Goal: Transaction & Acquisition: Register for event/course

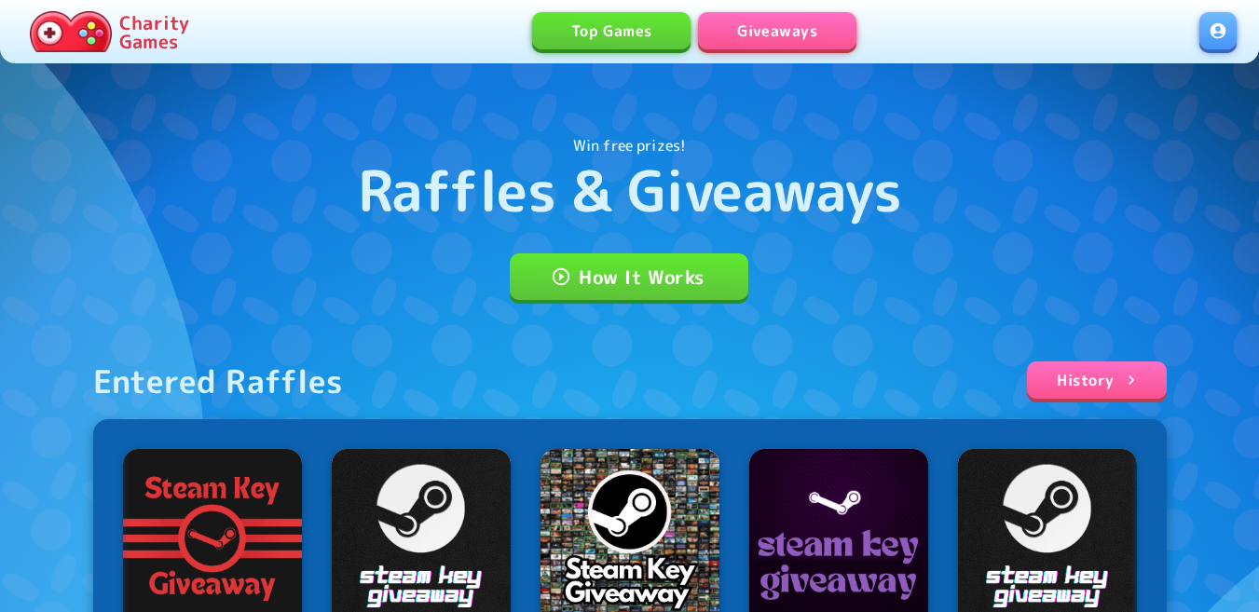
click at [1220, 22] on link at bounding box center [1217, 30] width 37 height 37
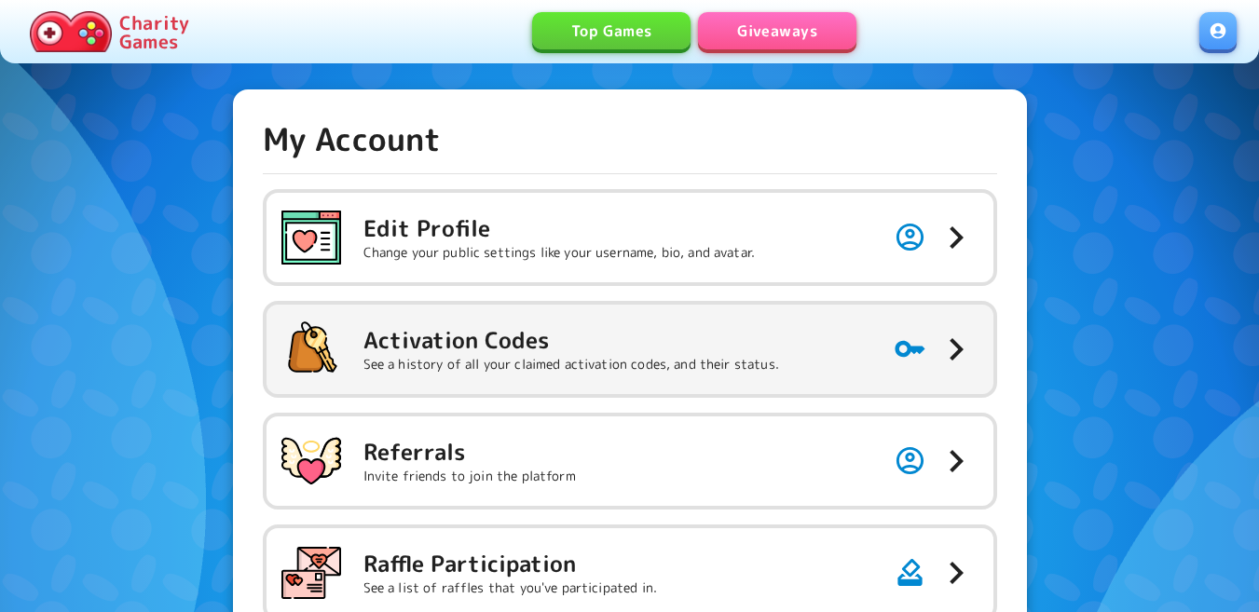
click at [759, 345] on h5 "Activation Codes" at bounding box center [571, 340] width 416 height 30
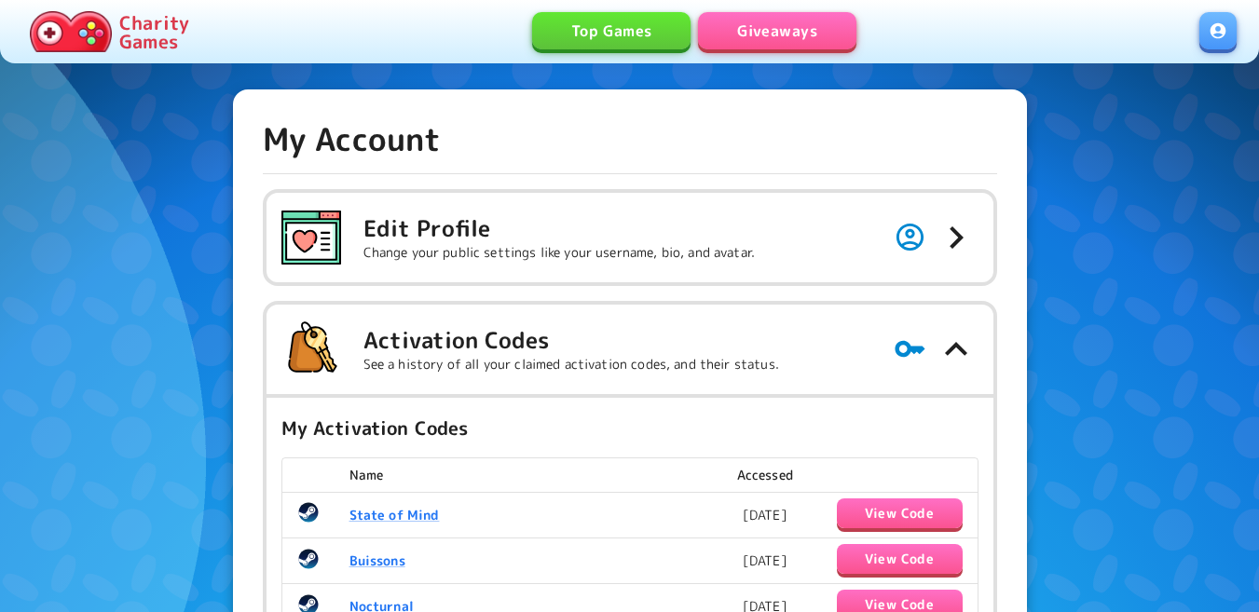
click at [793, 33] on link "Giveaways" at bounding box center [777, 30] width 158 height 37
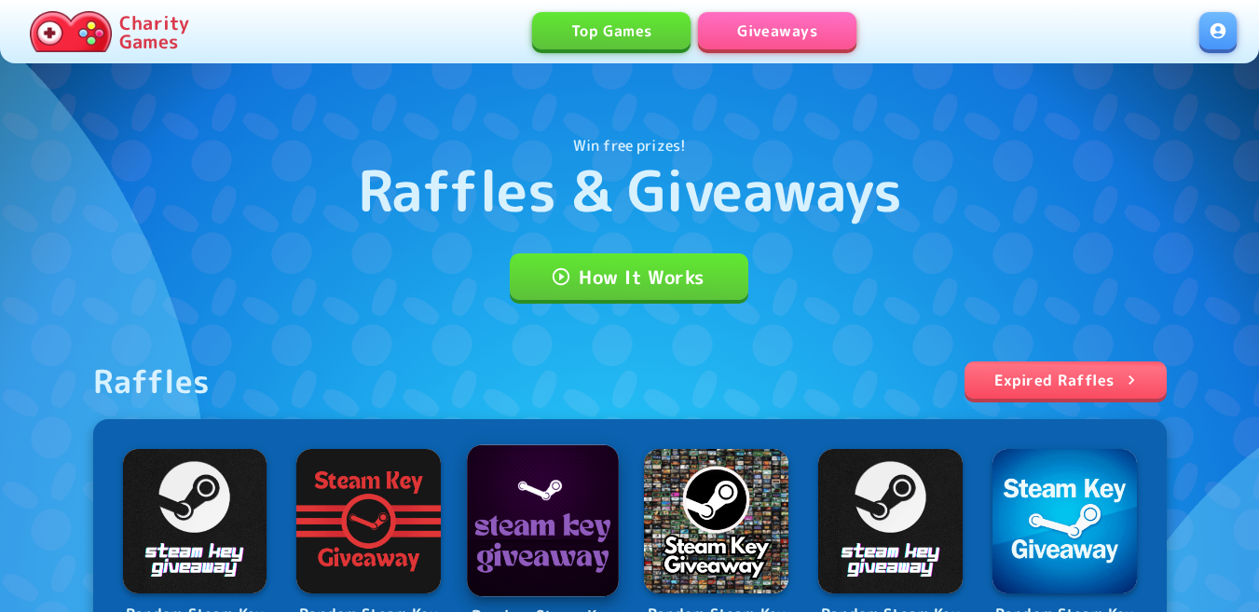
scroll to position [373, 0]
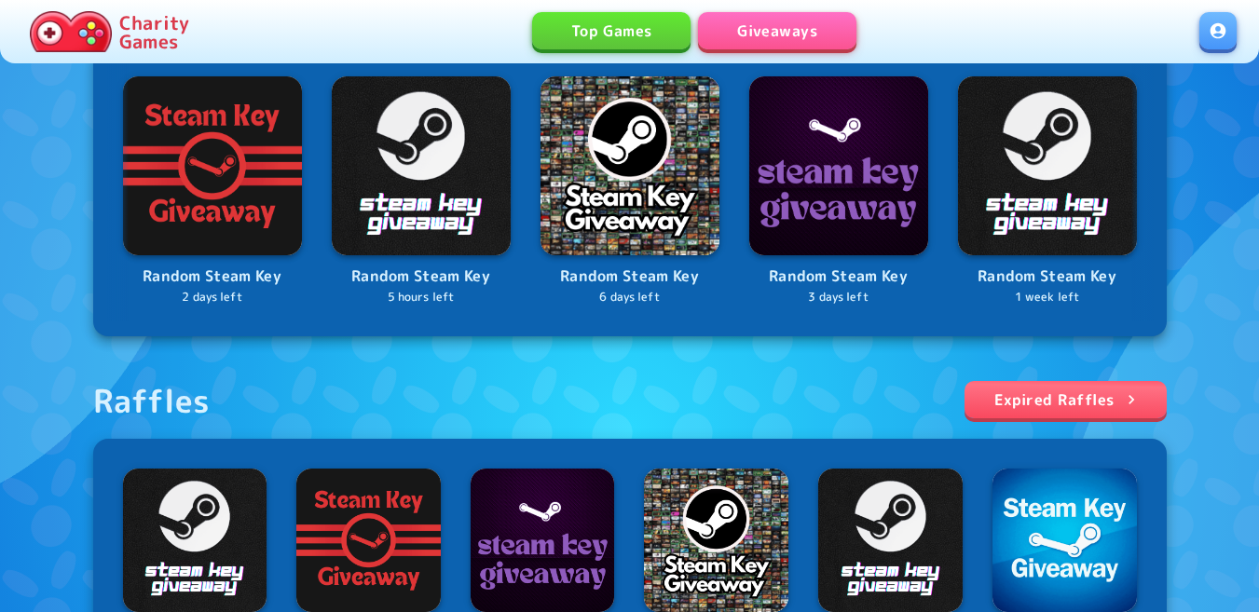
click at [389, 395] on div "Raffles Expired Raffles" at bounding box center [630, 410] width 1074 height 58
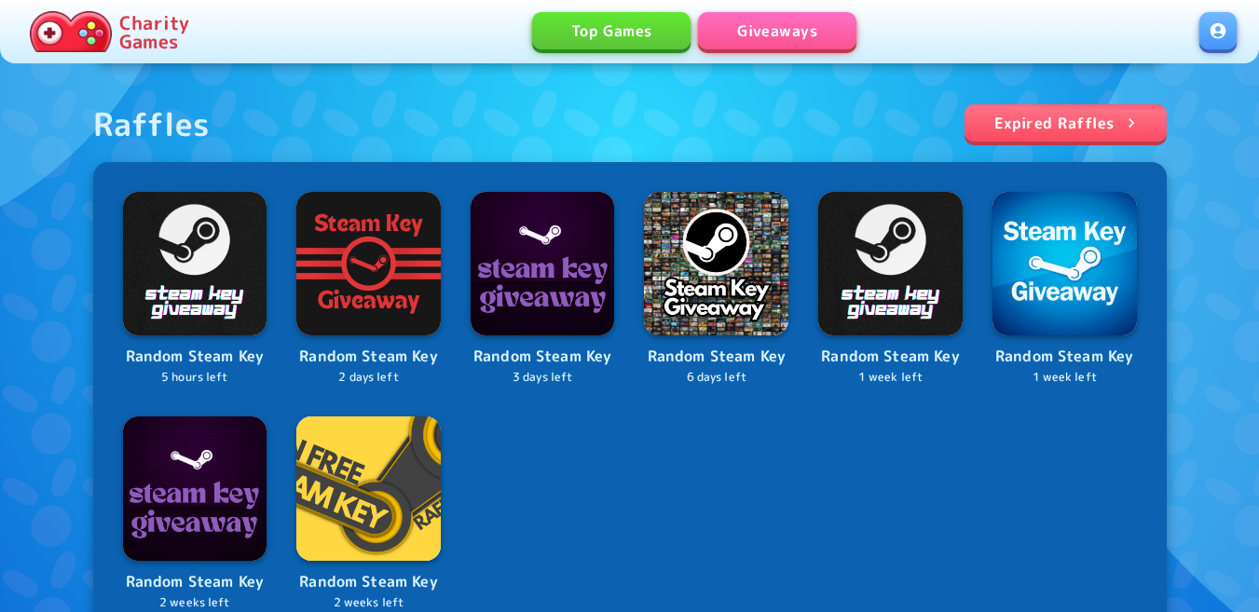
scroll to position [652, 0]
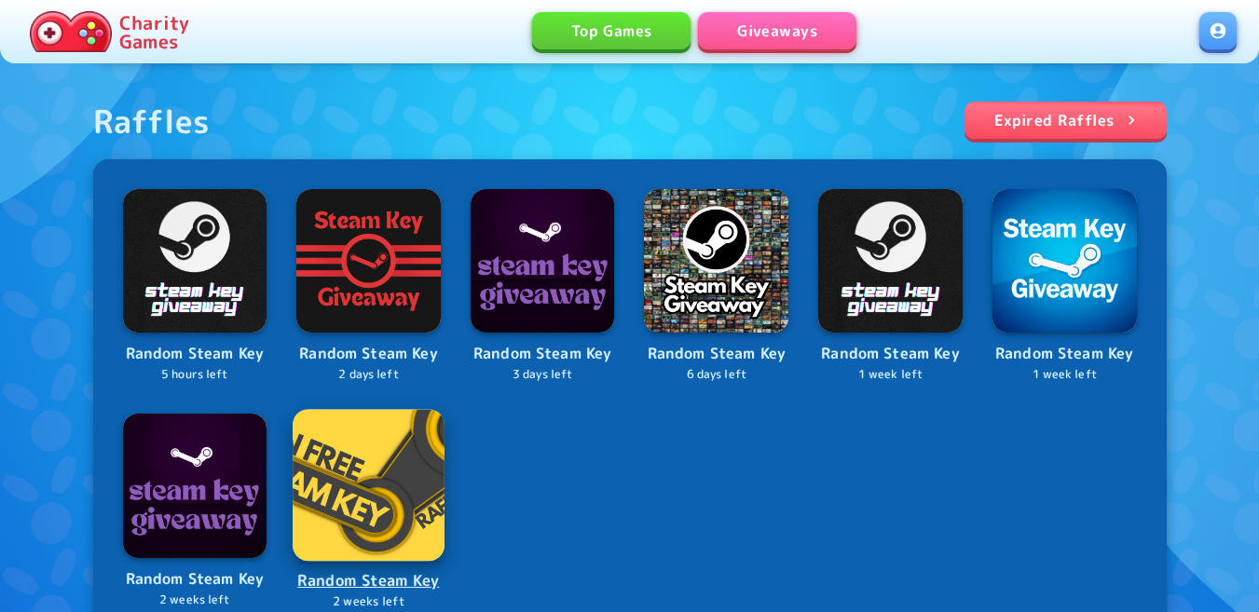
click at [376, 500] on img at bounding box center [368, 484] width 151 height 151
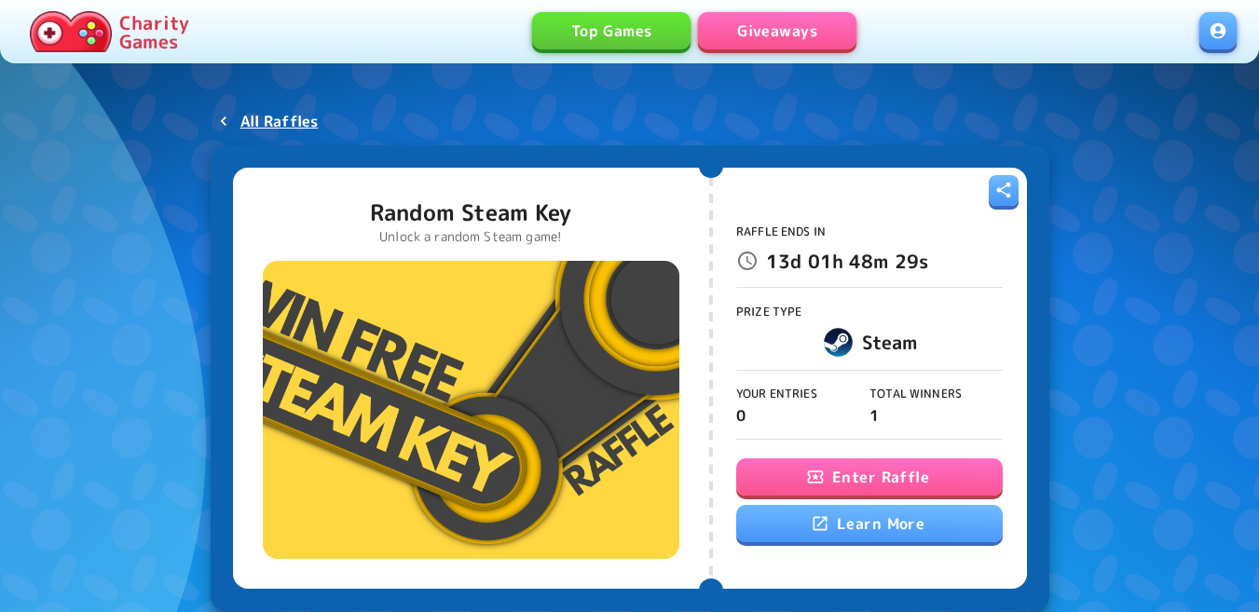
click at [804, 491] on button "Enter Raffle" at bounding box center [869, 477] width 267 height 37
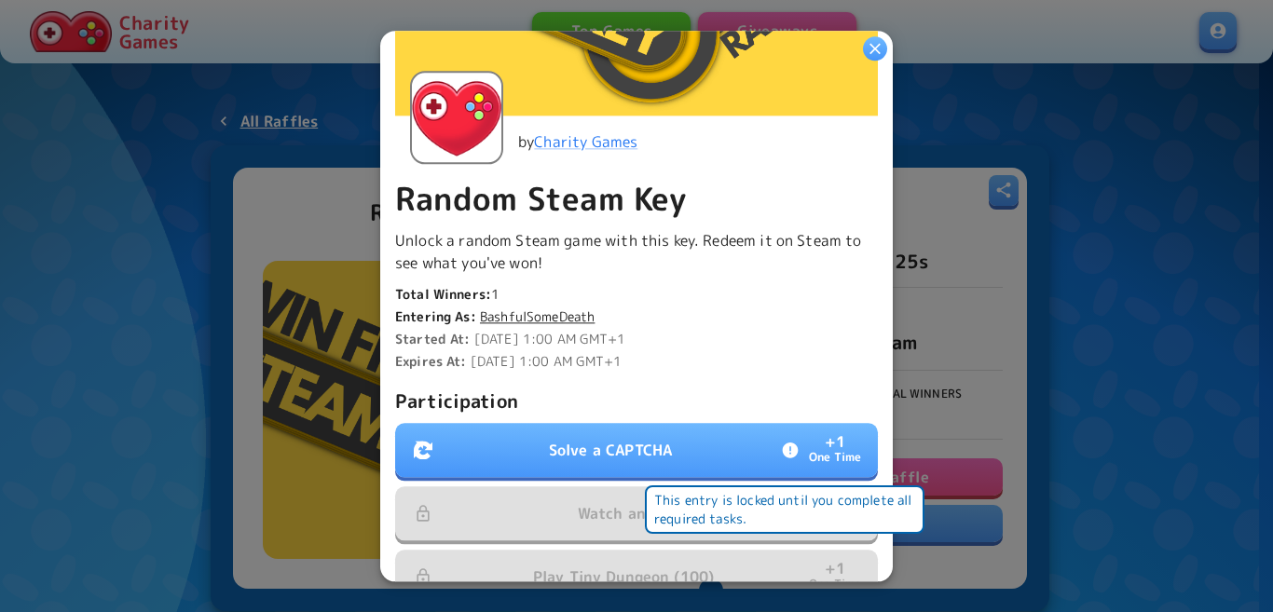
scroll to position [466, 0]
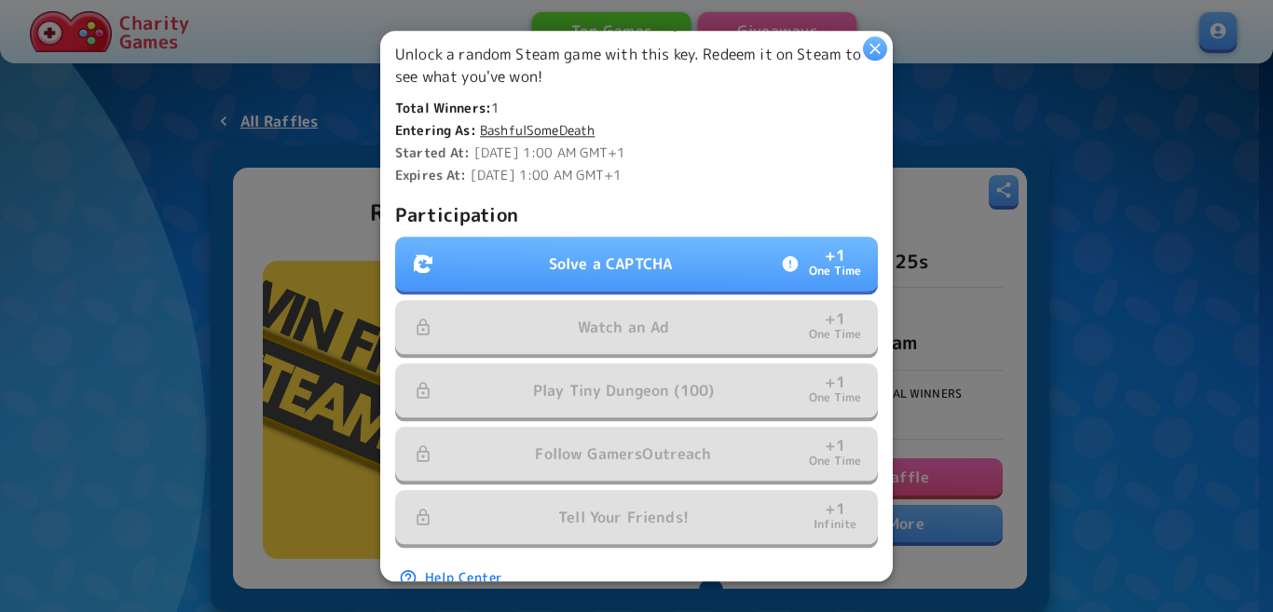
click at [606, 269] on button "Solve a CAPTCHA + 1 One Time" at bounding box center [636, 264] width 483 height 54
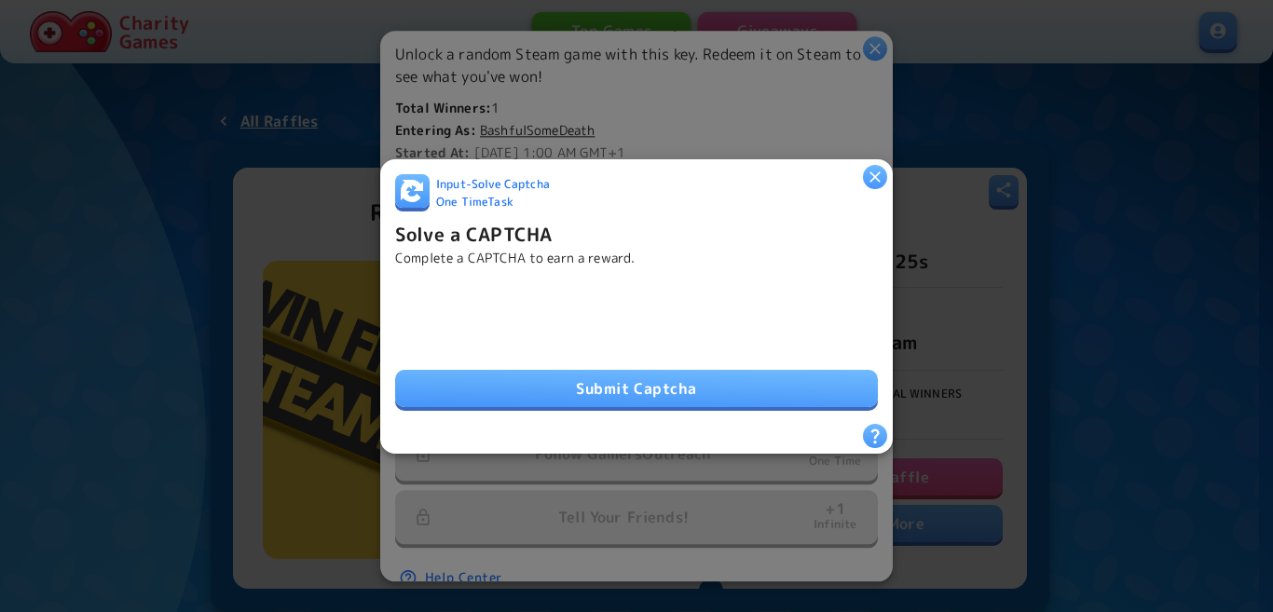
click at [472, 376] on button "Submit Captcha" at bounding box center [636, 388] width 483 height 37
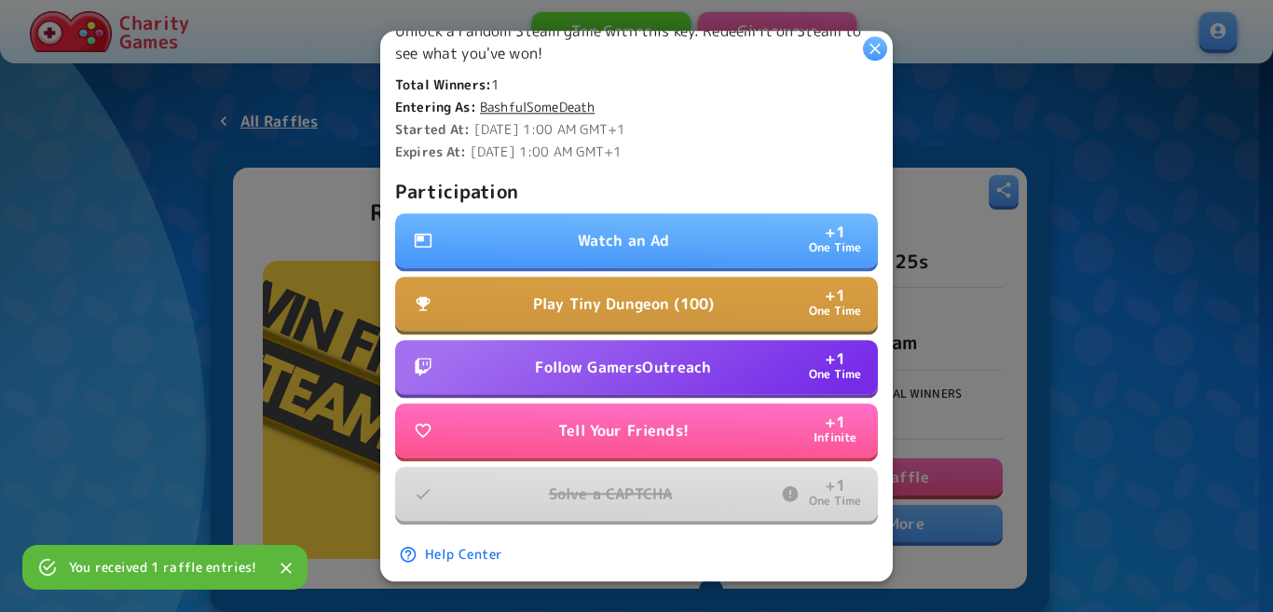
scroll to position [508, 0]
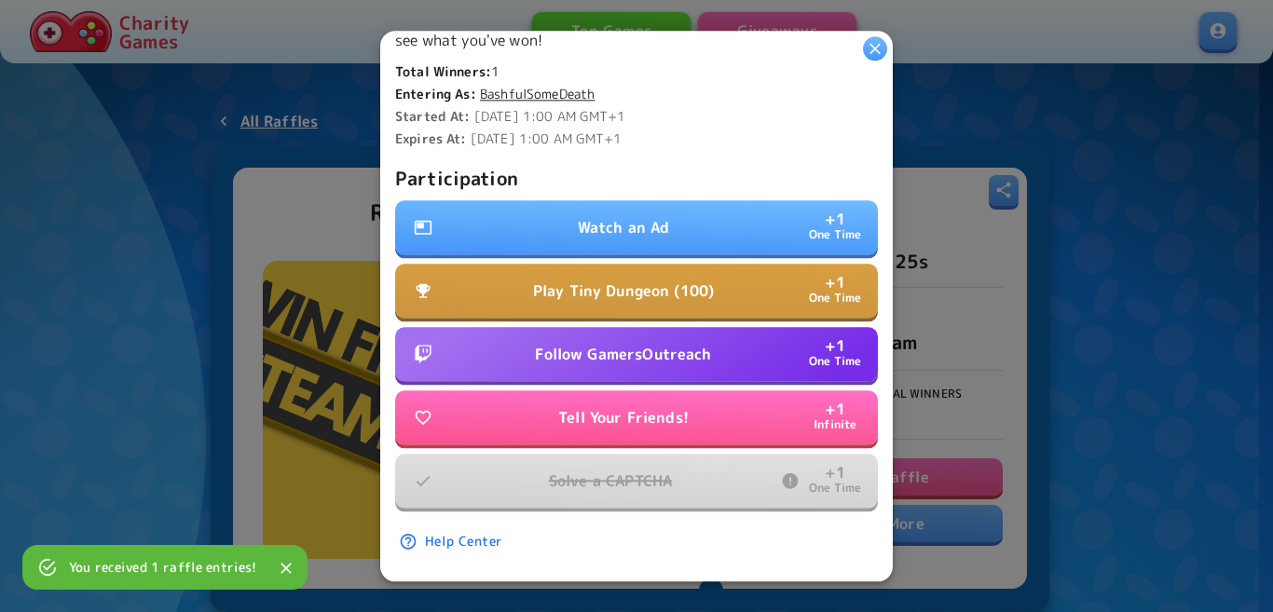
click at [677, 212] on button "Watch an Ad + 1 One Time" at bounding box center [636, 227] width 483 height 54
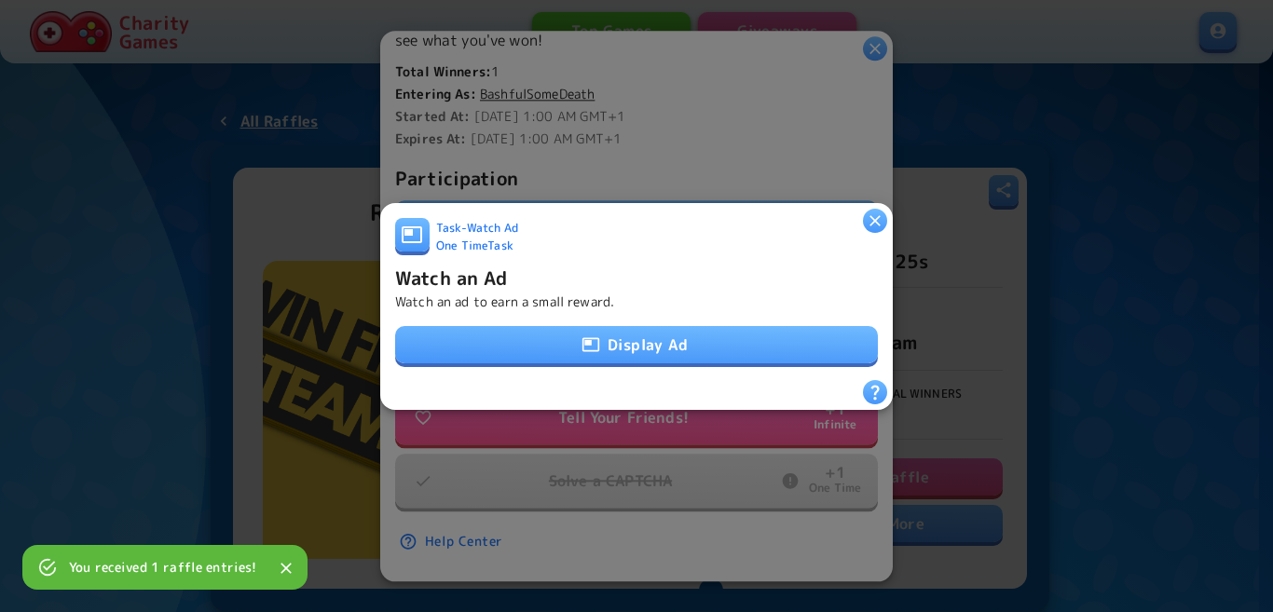
click at [621, 329] on button "Display Ad" at bounding box center [636, 344] width 483 height 37
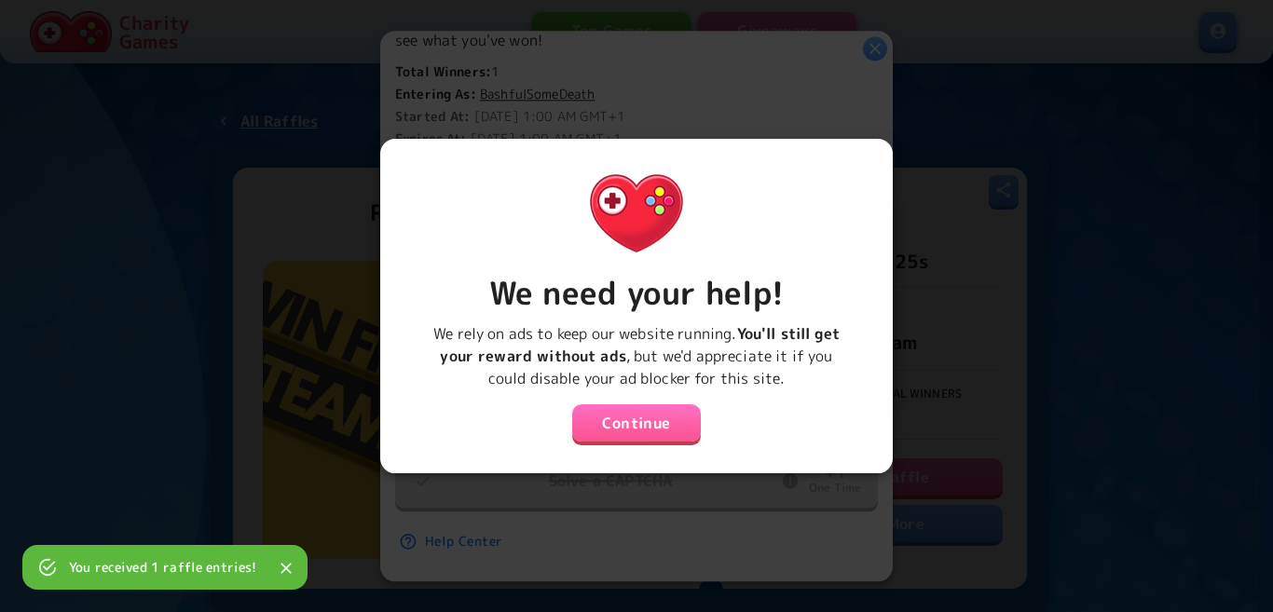
click at [634, 410] on button "Continue" at bounding box center [636, 422] width 129 height 37
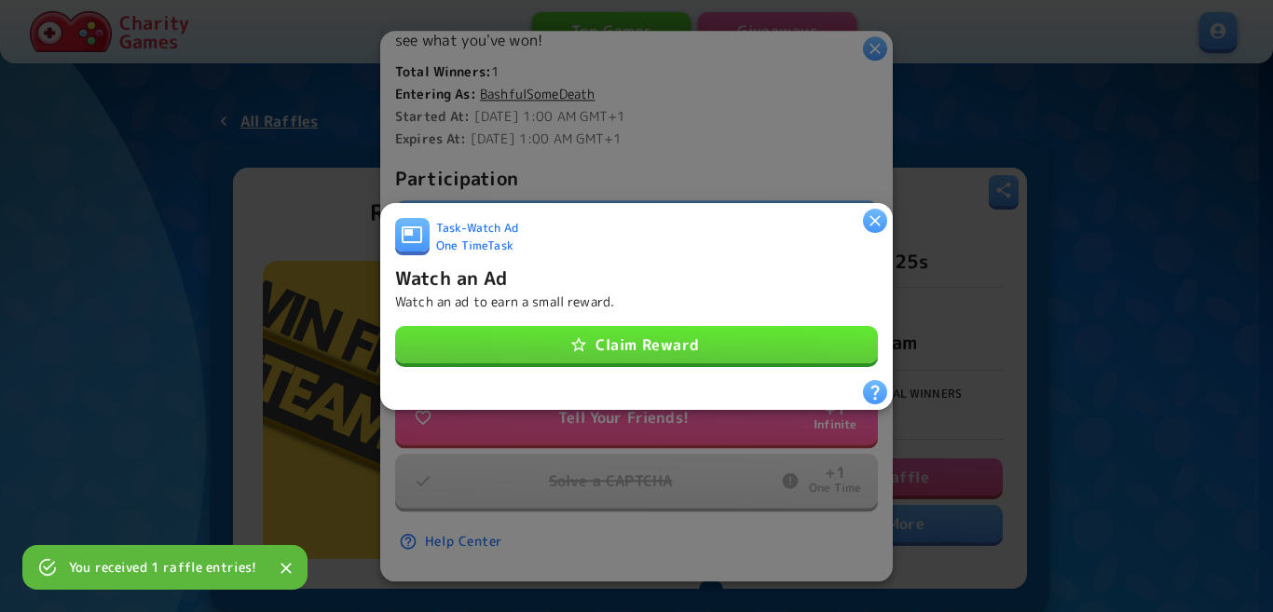
click at [655, 352] on button "Claim Reward" at bounding box center [636, 344] width 483 height 37
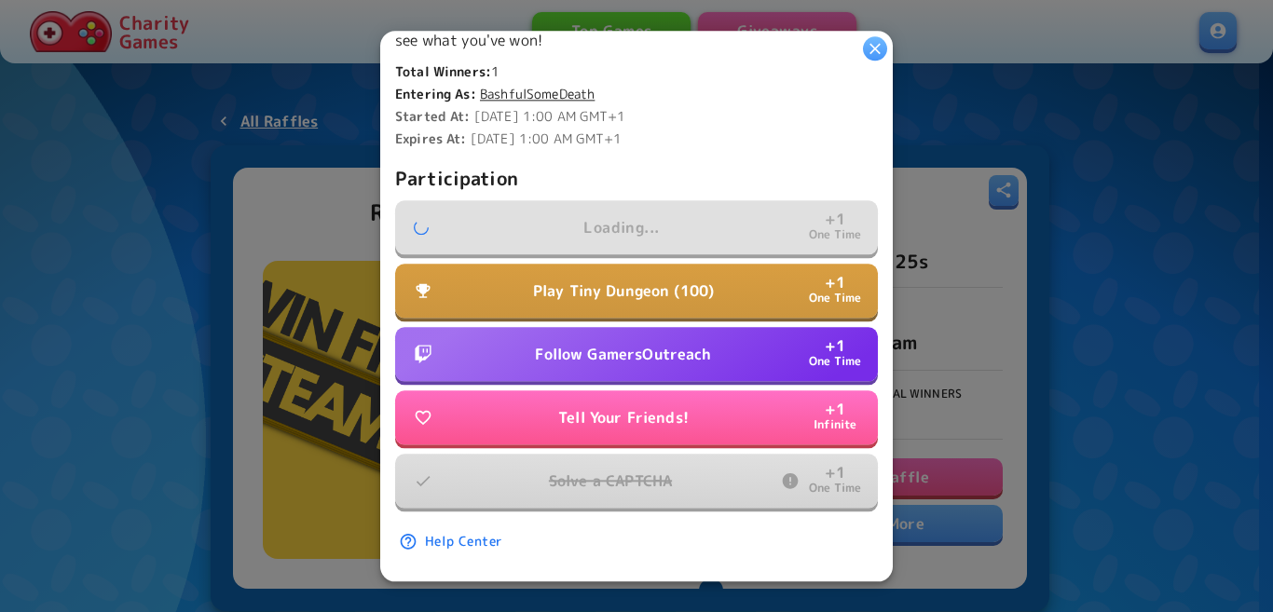
click at [632, 348] on p "Follow GamersOutreach" at bounding box center [623, 354] width 176 height 22
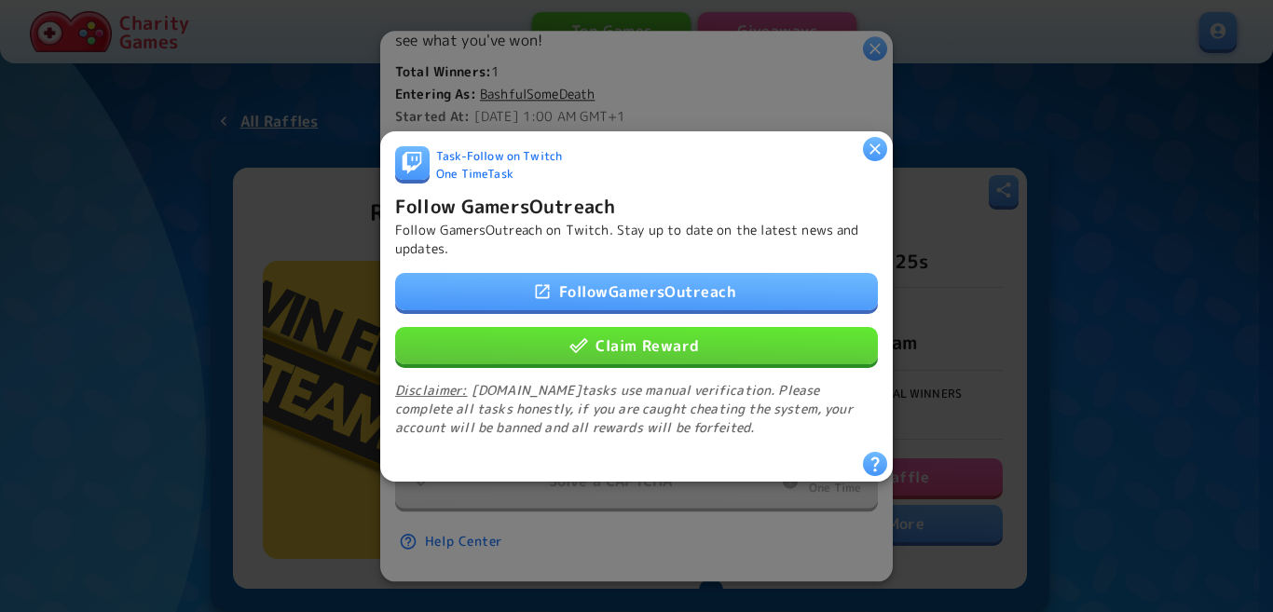
click at [642, 331] on button "Claim Reward" at bounding box center [636, 344] width 483 height 37
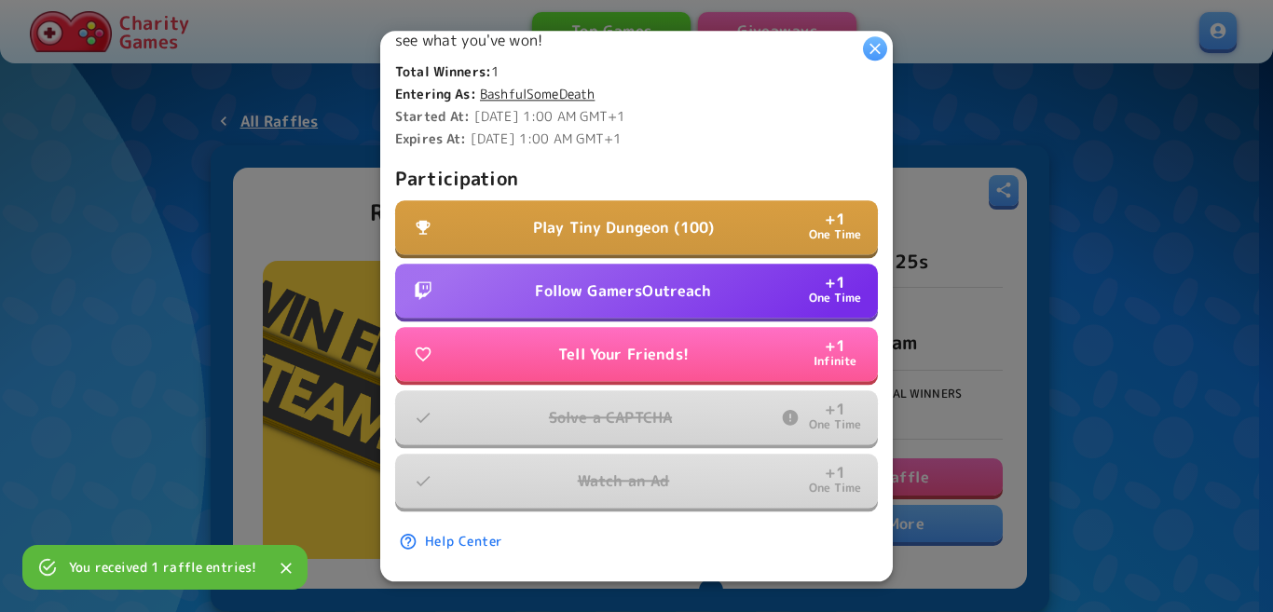
click at [637, 280] on p "Follow GamersOutreach" at bounding box center [623, 291] width 176 height 22
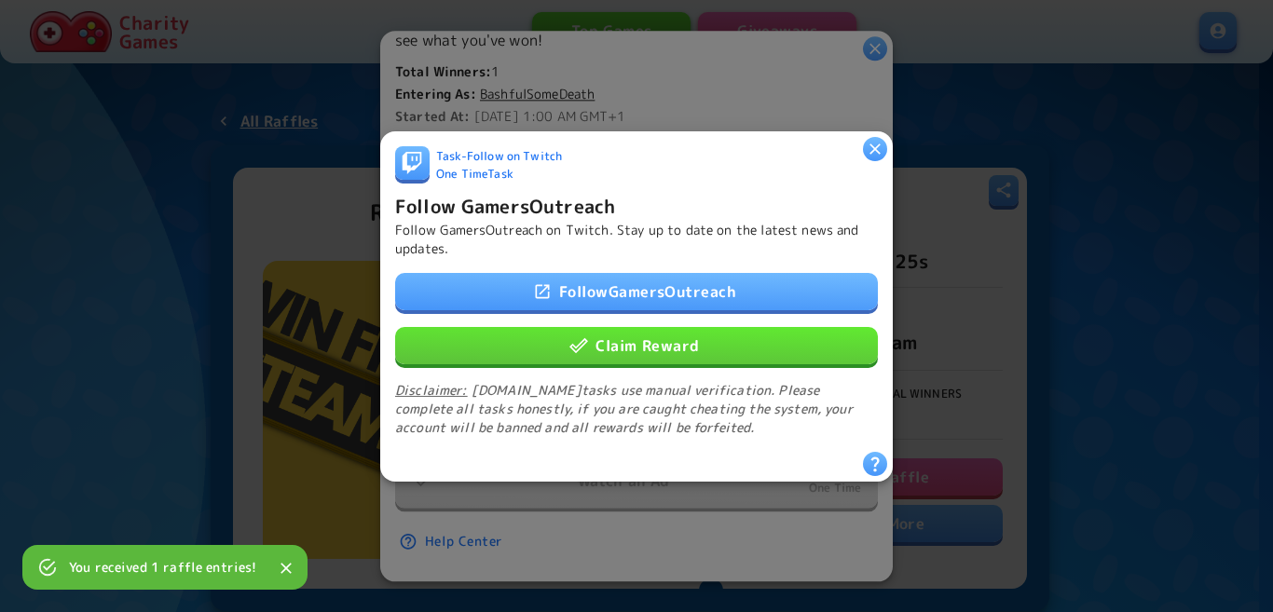
click at [695, 359] on div "Follow GamersOutreach Claim Reward Disclaimer: Twitch.tv tasks use manual verif…" at bounding box center [636, 354] width 483 height 164
click at [695, 341] on button "Claim Reward" at bounding box center [636, 344] width 483 height 37
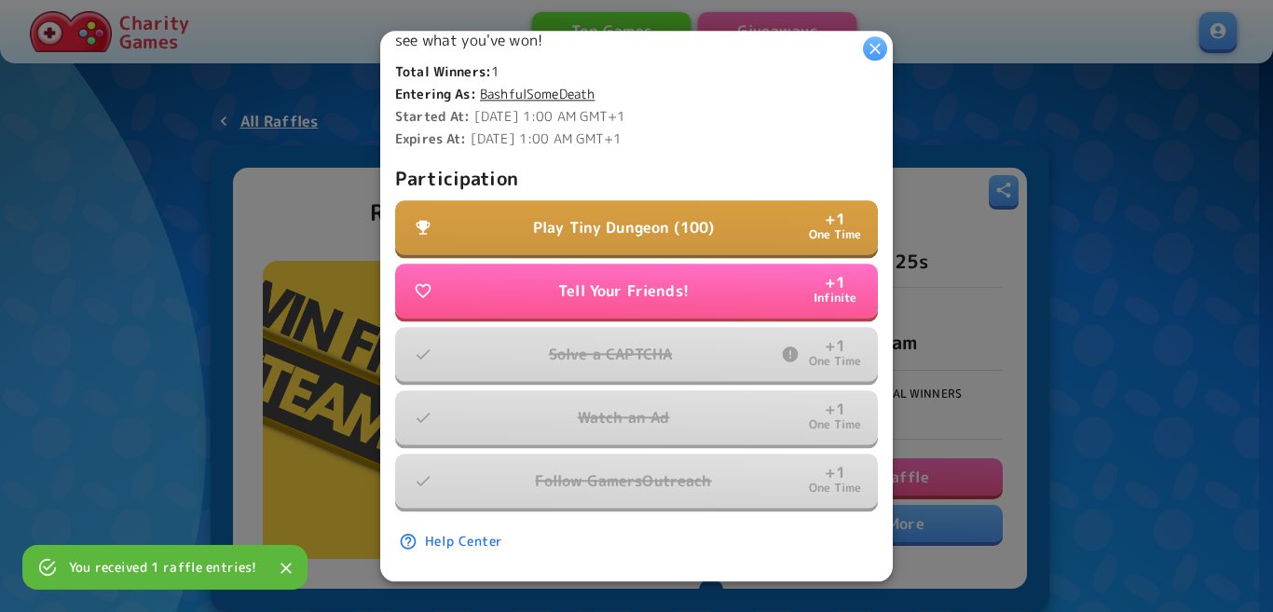
click at [599, 233] on button "Play Tiny Dungeon (100) + 1 One Time" at bounding box center [636, 227] width 483 height 54
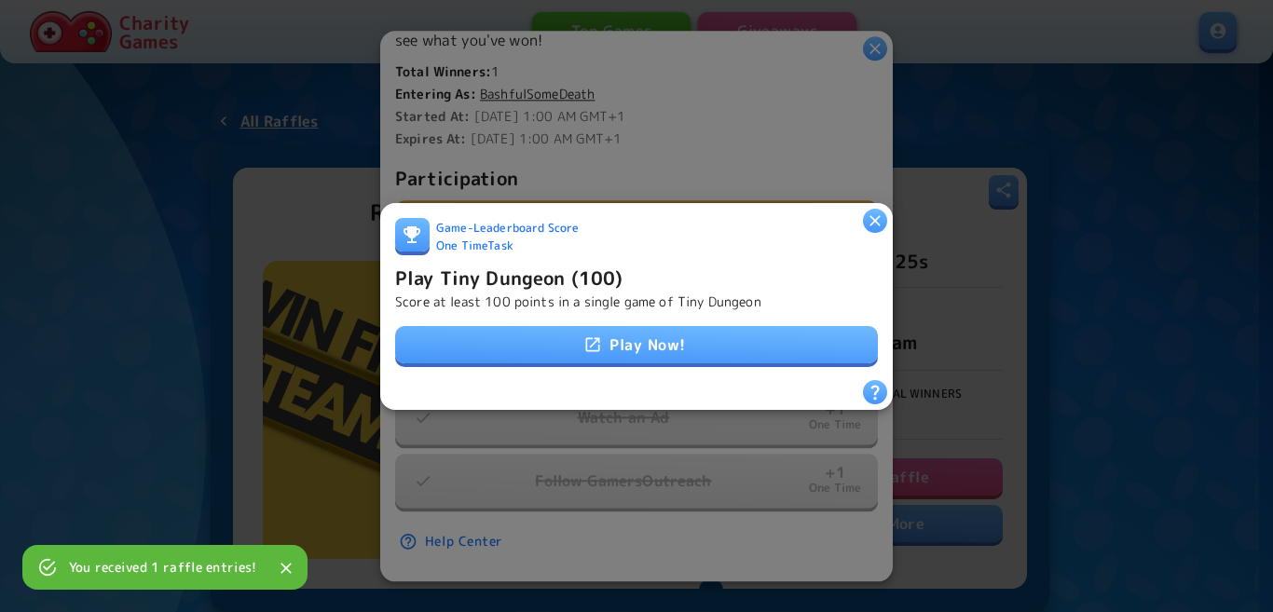
click at [604, 334] on link "Play Now!" at bounding box center [636, 344] width 483 height 37
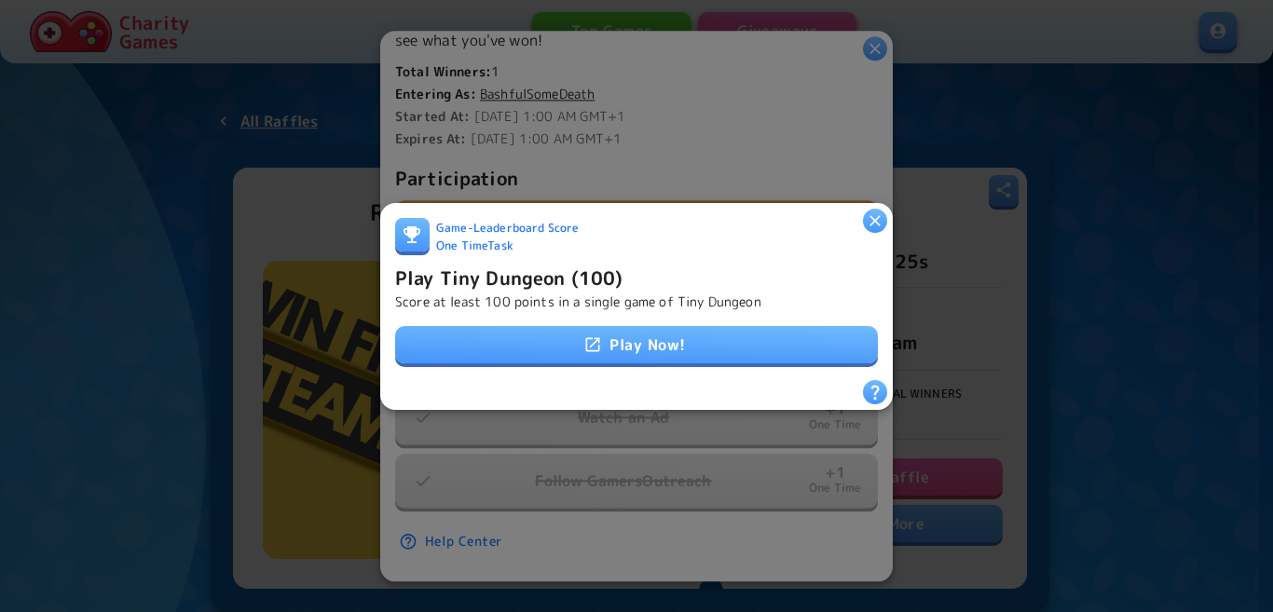
click at [473, 280] on h6 "Play Tiny Dungeon (100)" at bounding box center [508, 277] width 227 height 30
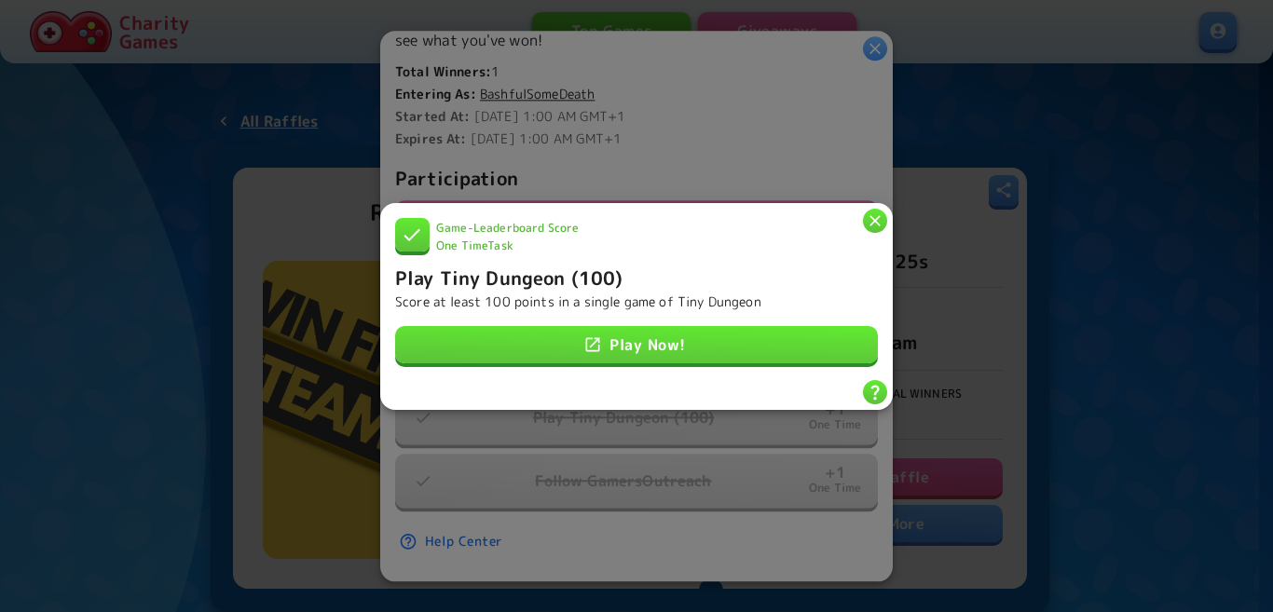
click at [526, 278] on h6 "Play Tiny Dungeon (100)" at bounding box center [508, 277] width 227 height 30
click at [873, 222] on icon "button" at bounding box center [875, 220] width 19 height 19
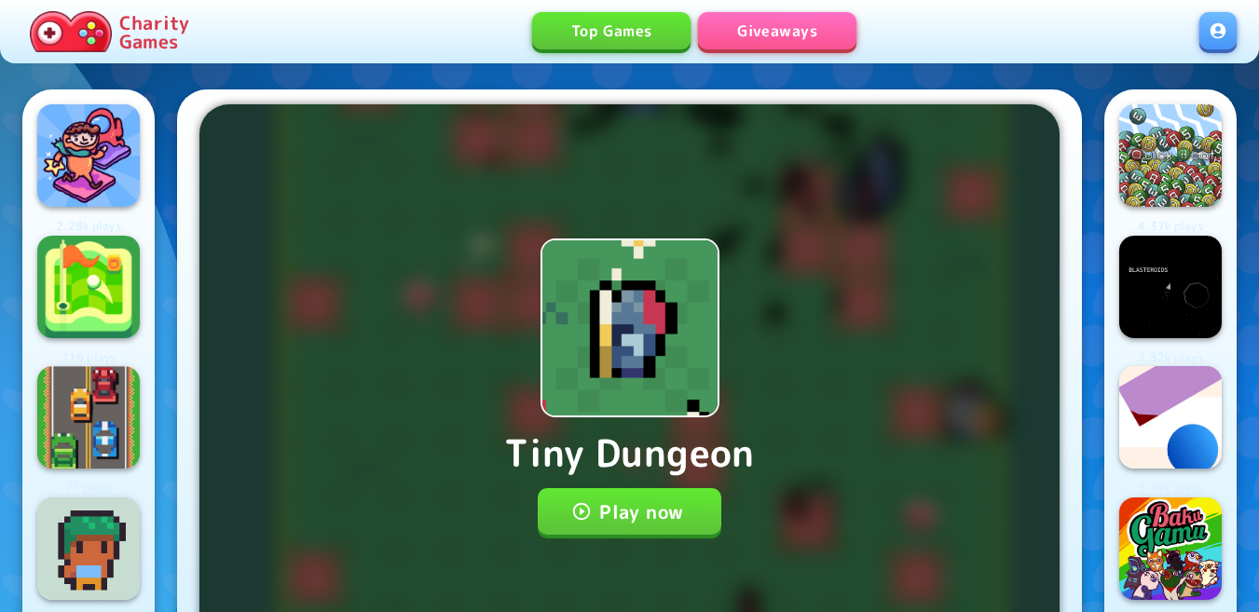
click at [606, 502] on button "Play now" at bounding box center [630, 511] width 184 height 47
